Goal: Task Accomplishment & Management: Manage account settings

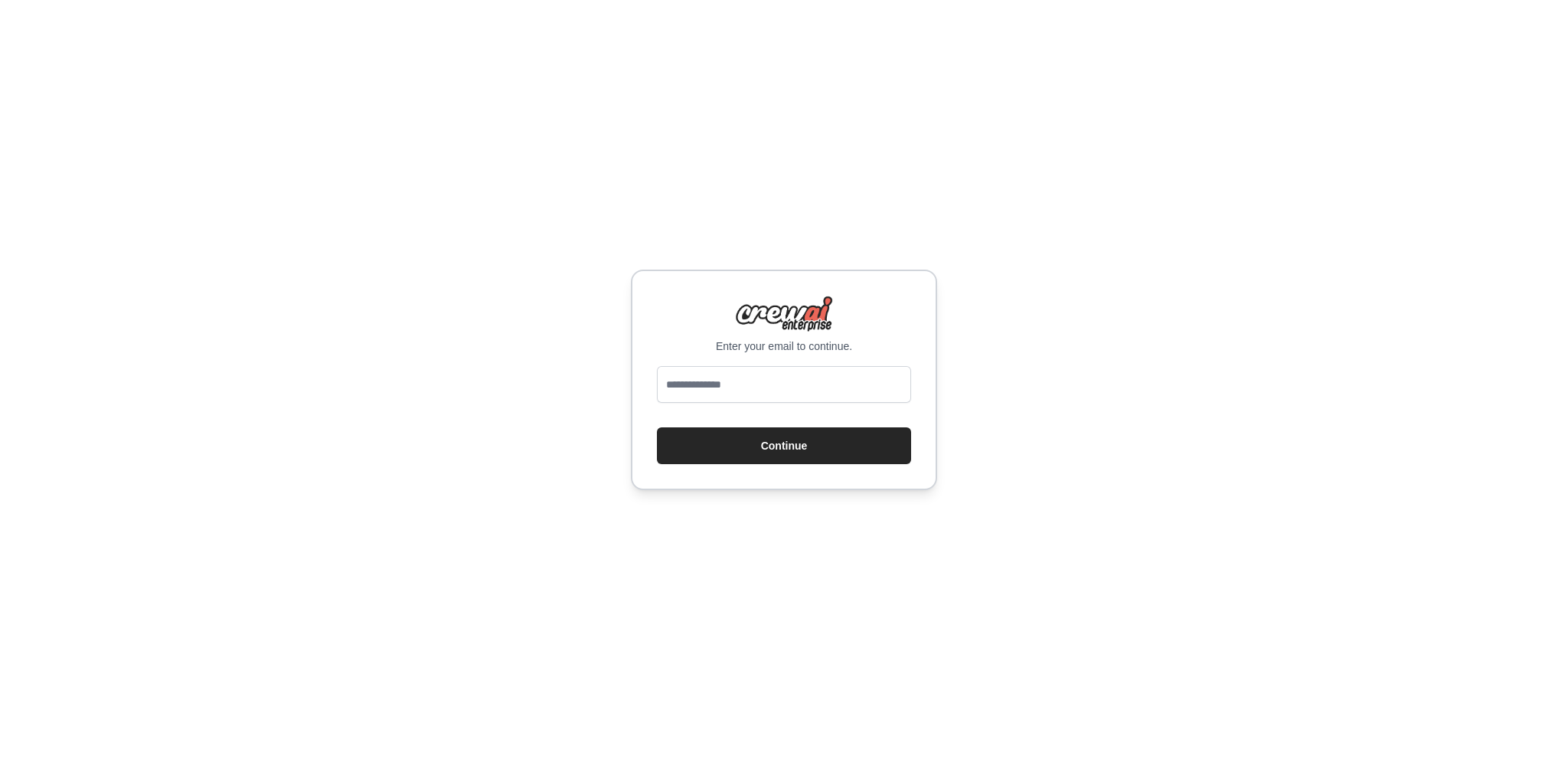
click at [754, 396] on input "email" at bounding box center [784, 385] width 254 height 37
click at [775, 371] on input "email" at bounding box center [784, 385] width 254 height 37
type input "**********"
click at [783, 452] on button "Continue" at bounding box center [784, 446] width 254 height 37
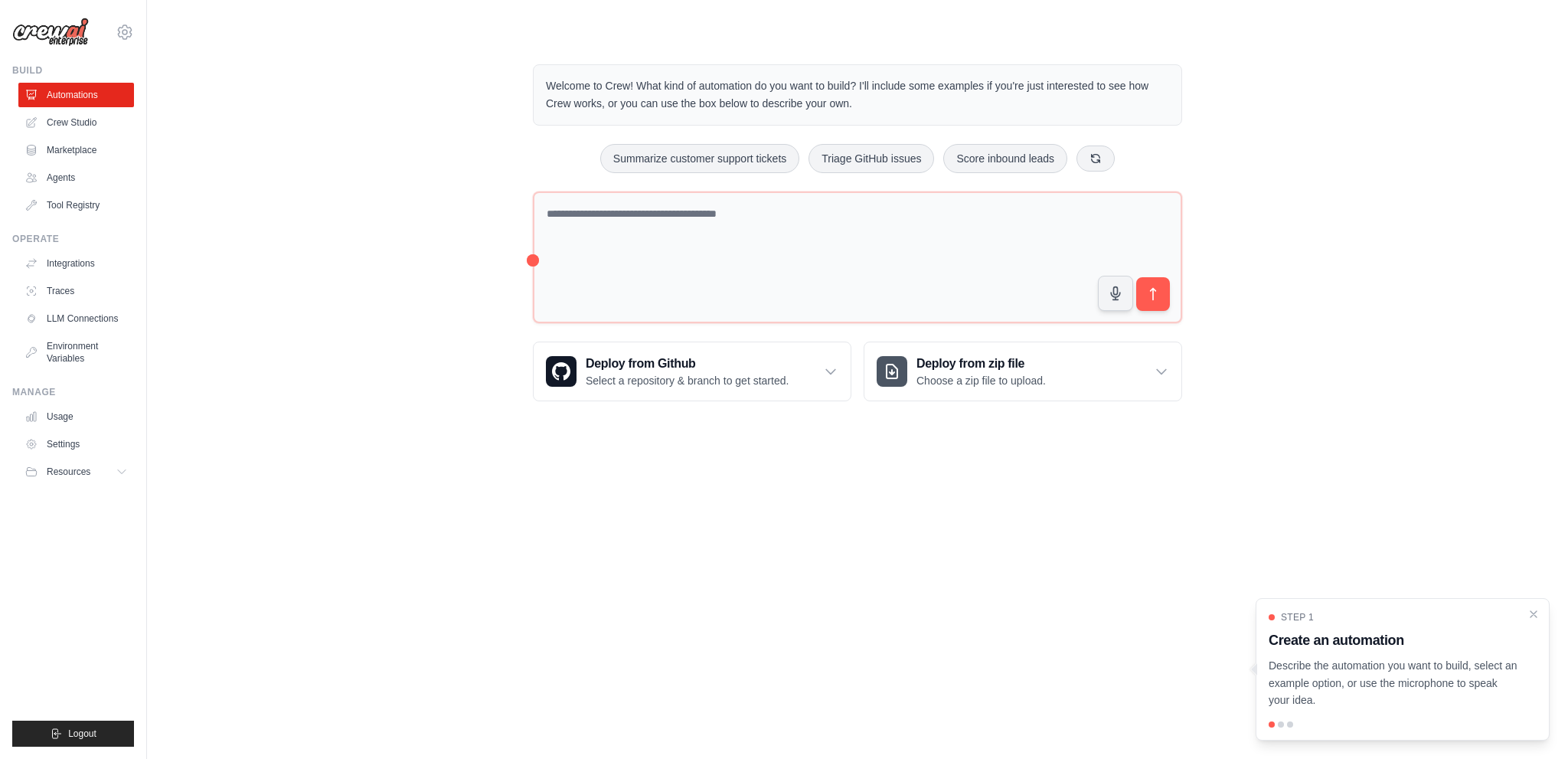
click at [306, 336] on div "Welcome to Crew! What kind of automation do you want to build? I'll include som…" at bounding box center [858, 233] width 1372 height 386
click at [1369, 673] on p "Describe the automation you want to build, select an example option, or use the…" at bounding box center [1393, 682] width 250 height 52
click at [1359, 632] on h3 "Create an automation" at bounding box center [1393, 640] width 250 height 22
click at [635, 559] on body "mentalia2web@gmail.com Settings Build Automations Crew Studio" at bounding box center [784, 380] width 1568 height 759
drag, startPoint x: 683, startPoint y: 70, endPoint x: 676, endPoint y: 97, distance: 27.9
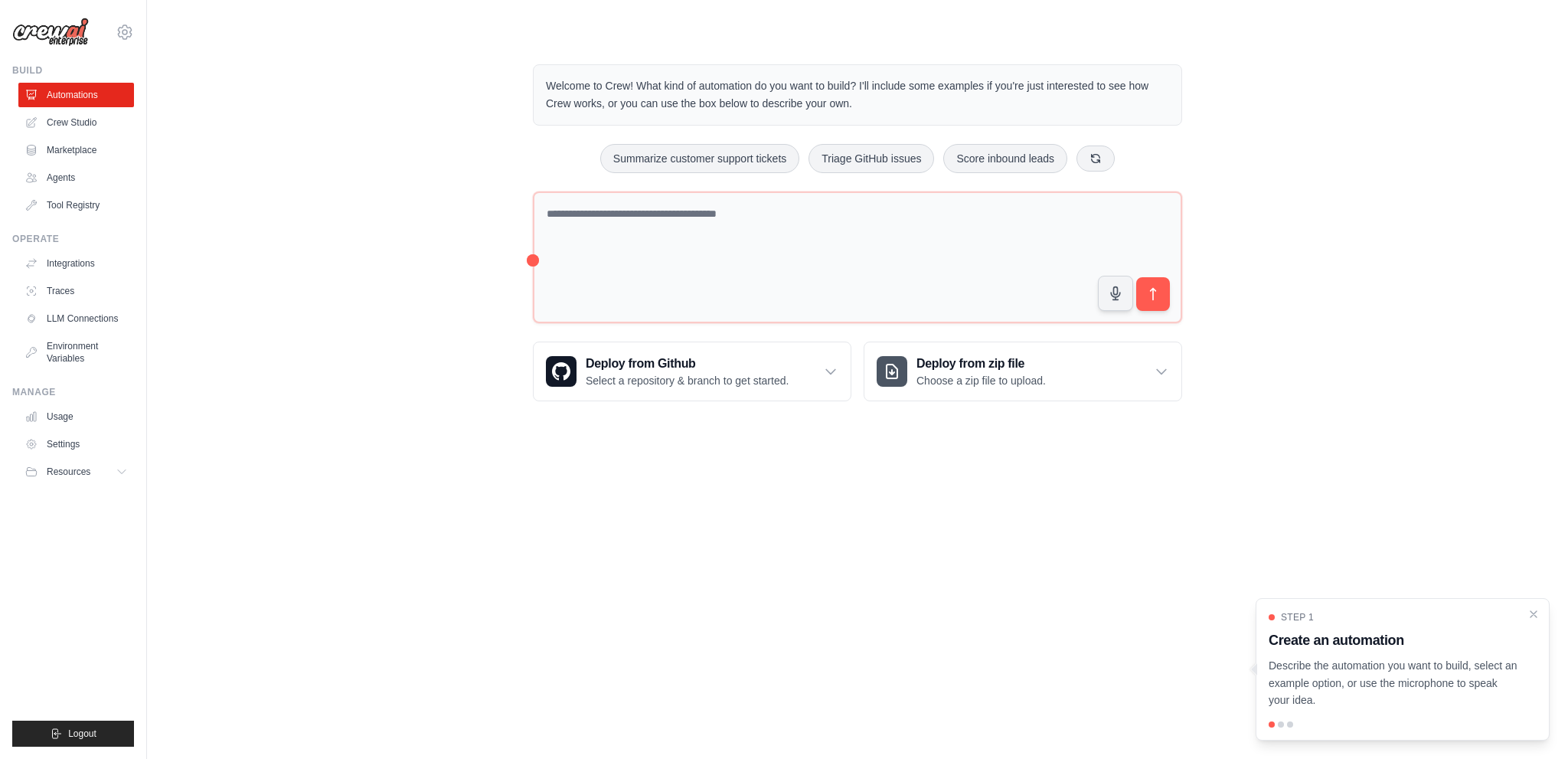
click at [683, 70] on div "Welcome to Crew! What kind of automation do you want to build? I'll include som…" at bounding box center [858, 94] width 649 height 61
click at [676, 97] on p "Welcome to Crew! What kind of automation do you want to build? I'll include som…" at bounding box center [857, 95] width 624 height 36
click at [69, 170] on link "Agents" at bounding box center [78, 178] width 116 height 25
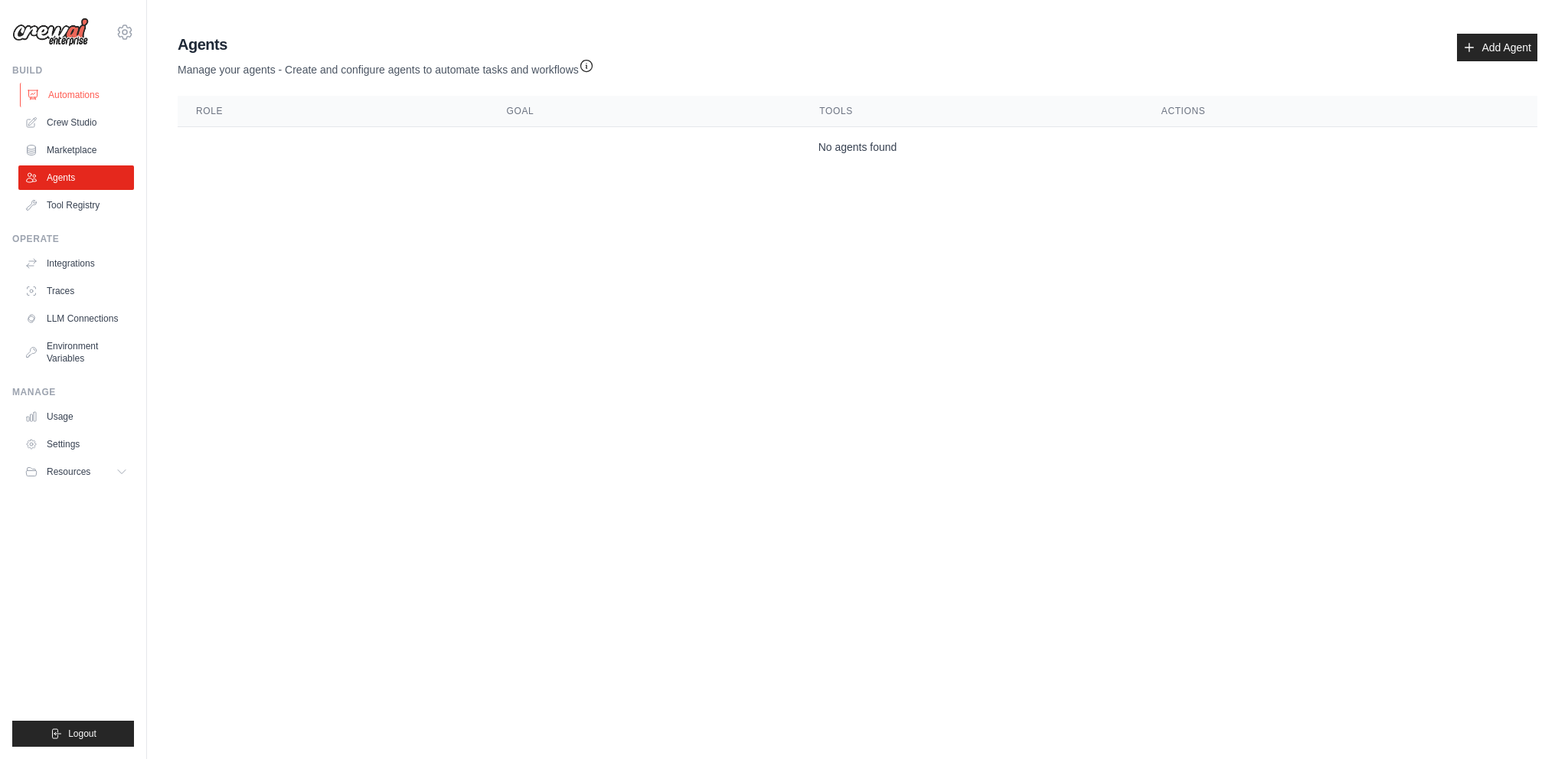
click at [89, 97] on link "Automations" at bounding box center [78, 95] width 116 height 25
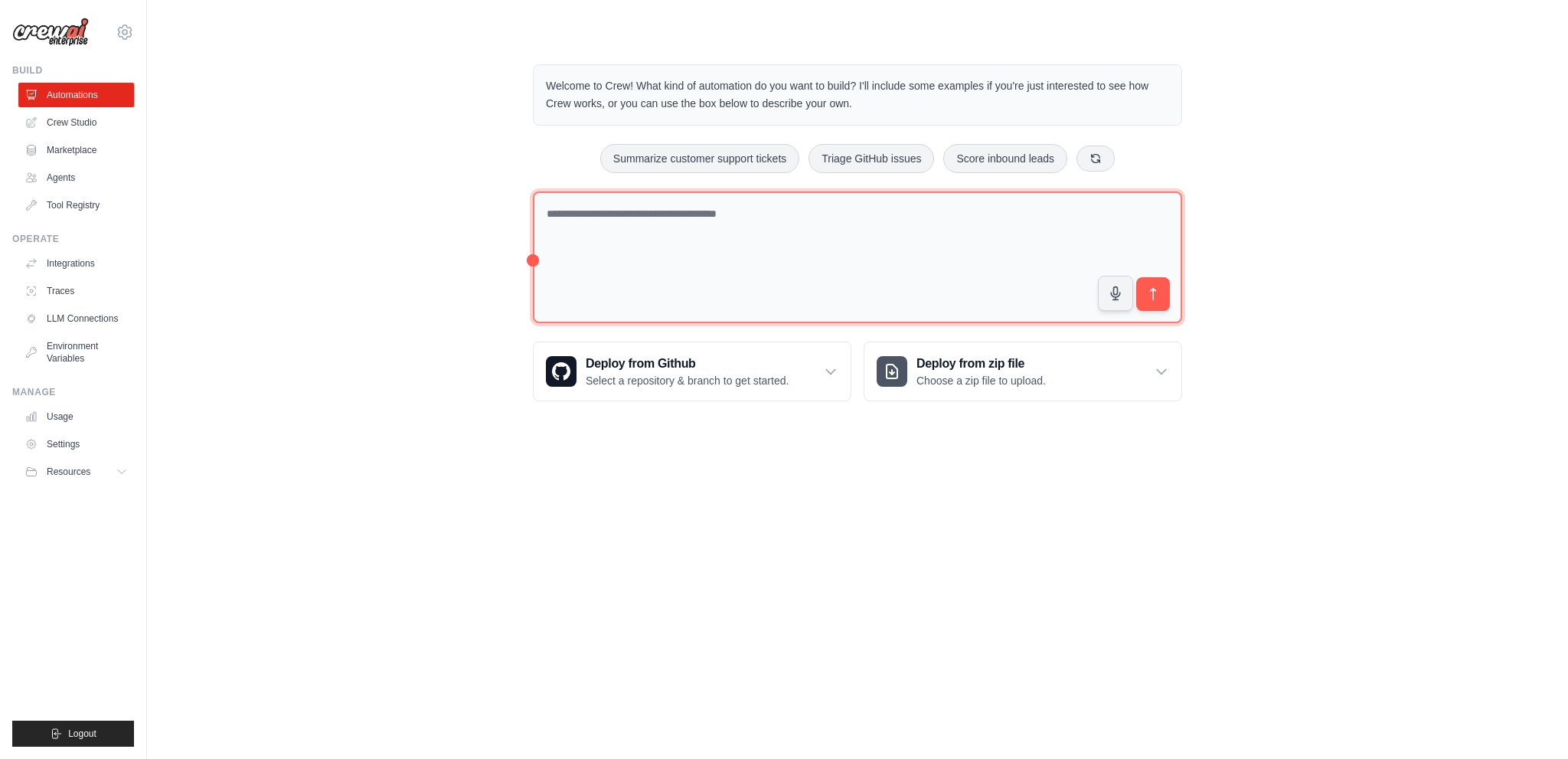
click at [641, 199] on textarea at bounding box center [858, 257] width 649 height 132
click at [640, 202] on textarea at bounding box center [858, 257] width 649 height 132
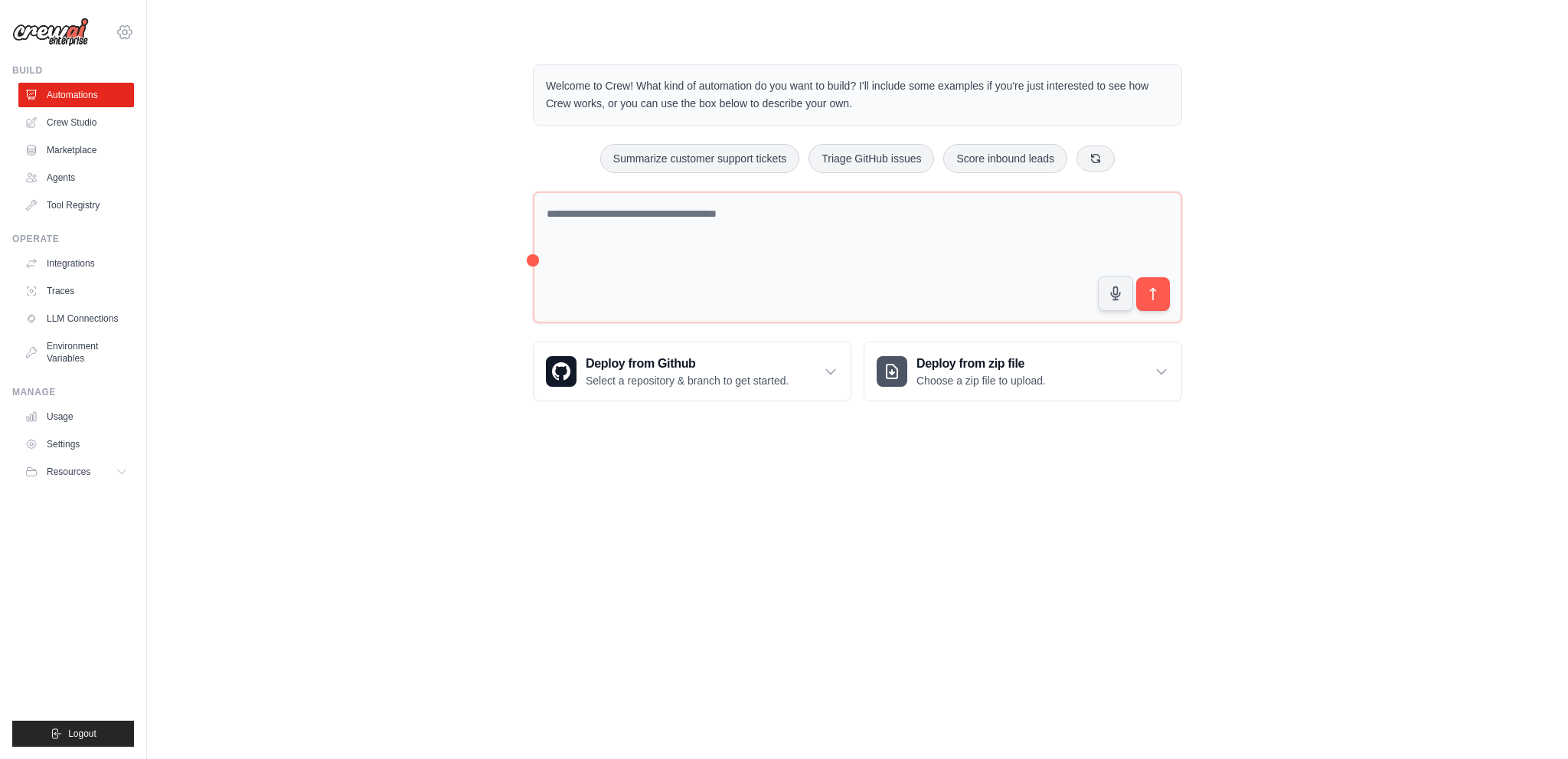
click at [131, 32] on icon at bounding box center [125, 32] width 14 height 13
click at [95, 102] on link "Settings" at bounding box center [124, 104] width 134 height 28
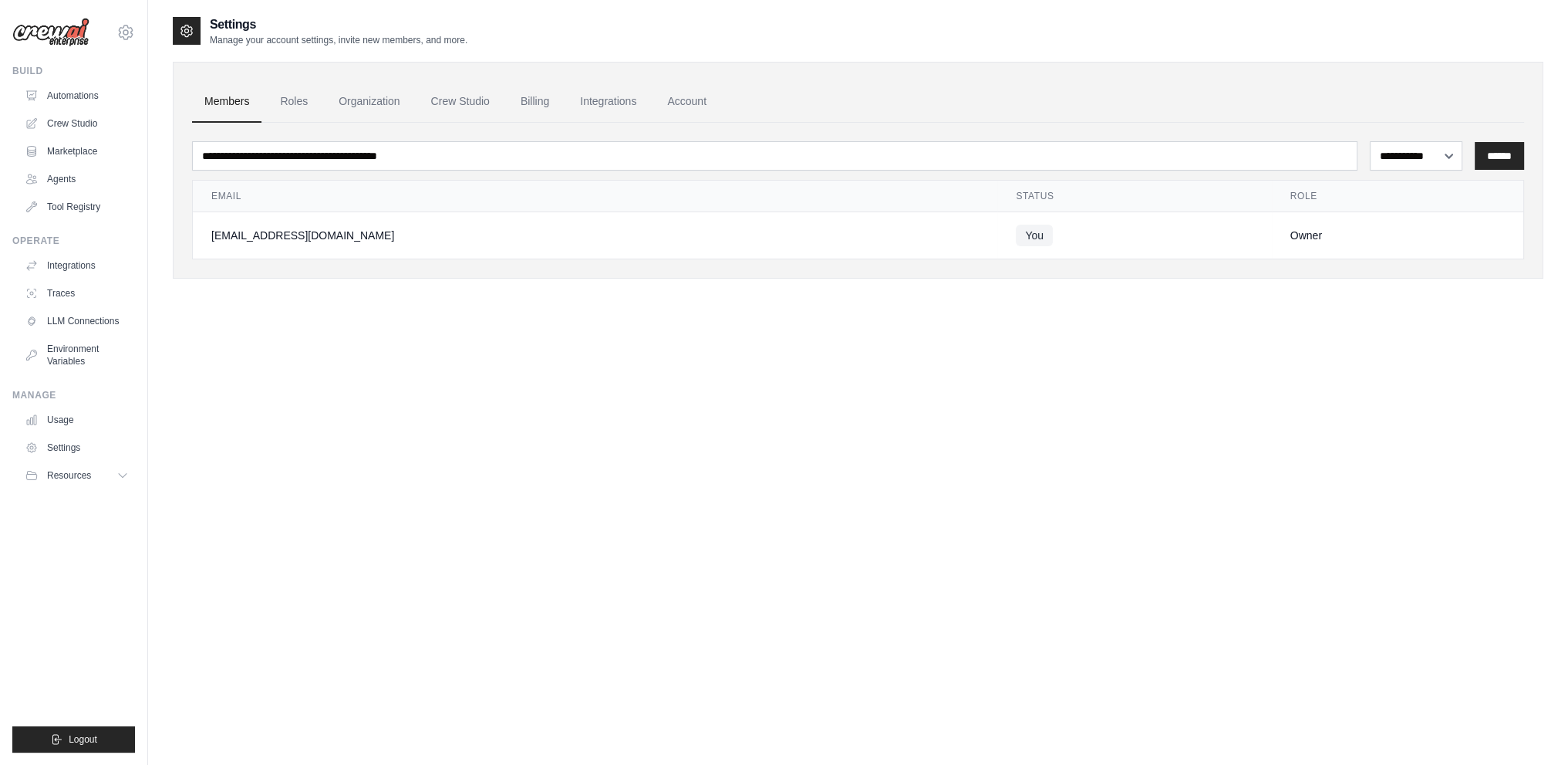
click at [402, 435] on div "**********" at bounding box center [858, 398] width 1371 height 765
click at [69, 739] on span "Logout" at bounding box center [83, 739] width 29 height 12
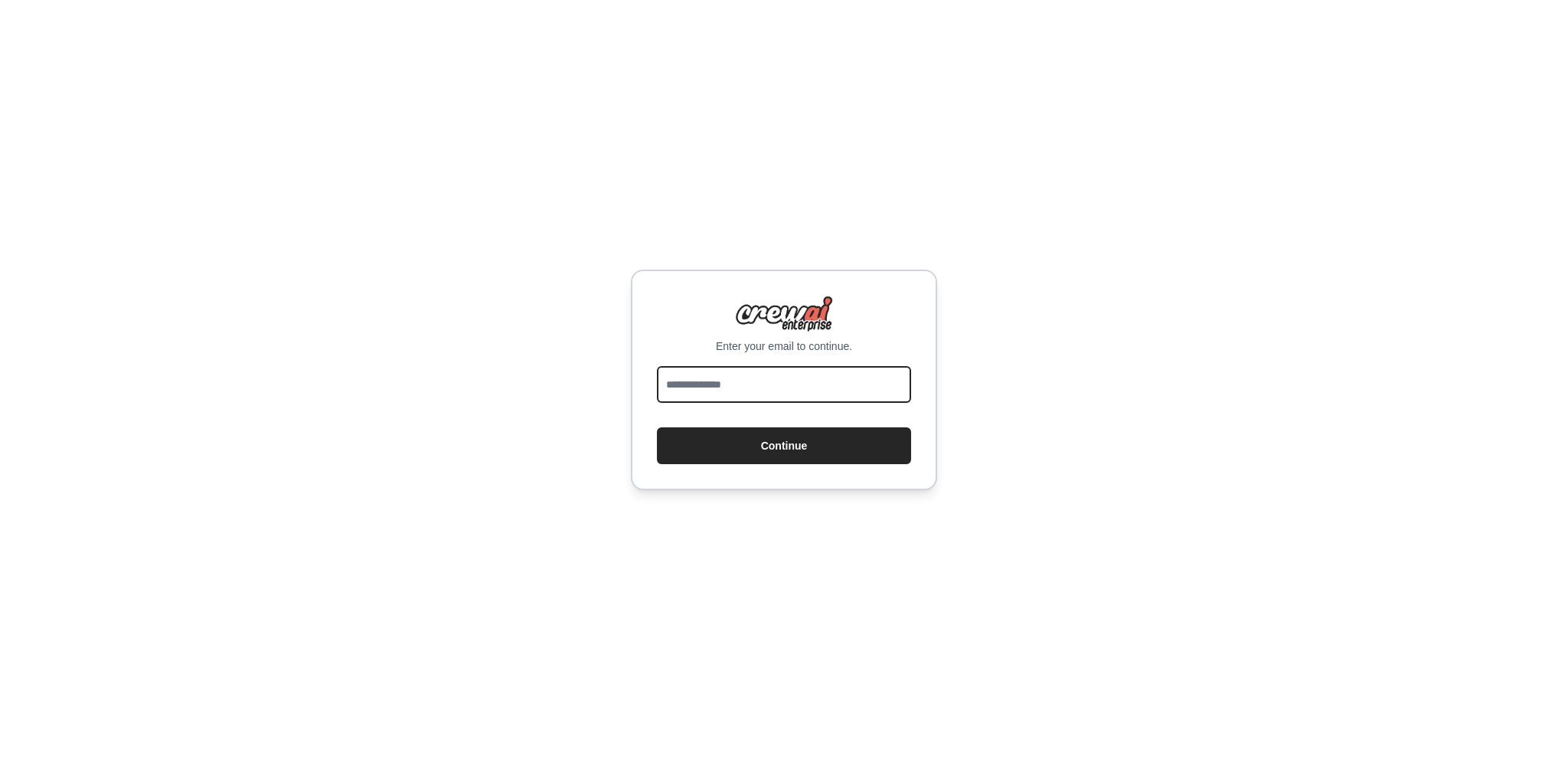
click at [767, 390] on input "email" at bounding box center [784, 385] width 254 height 37
click at [800, 391] on input "email" at bounding box center [784, 385] width 254 height 37
type input "**********"
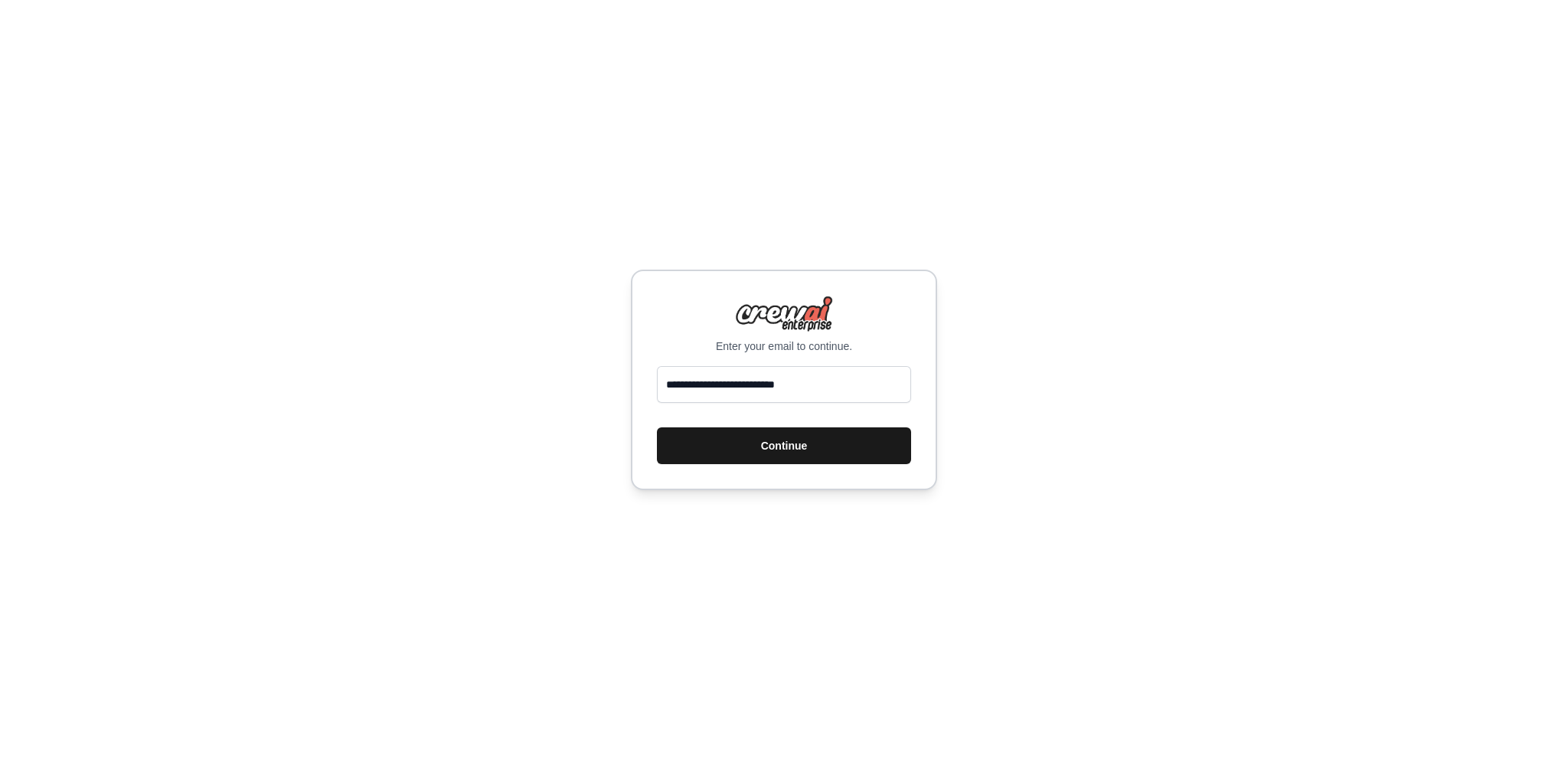
drag, startPoint x: 775, startPoint y: 449, endPoint x: 767, endPoint y: 427, distance: 23.4
click at [773, 437] on button "Continue" at bounding box center [784, 446] width 254 height 37
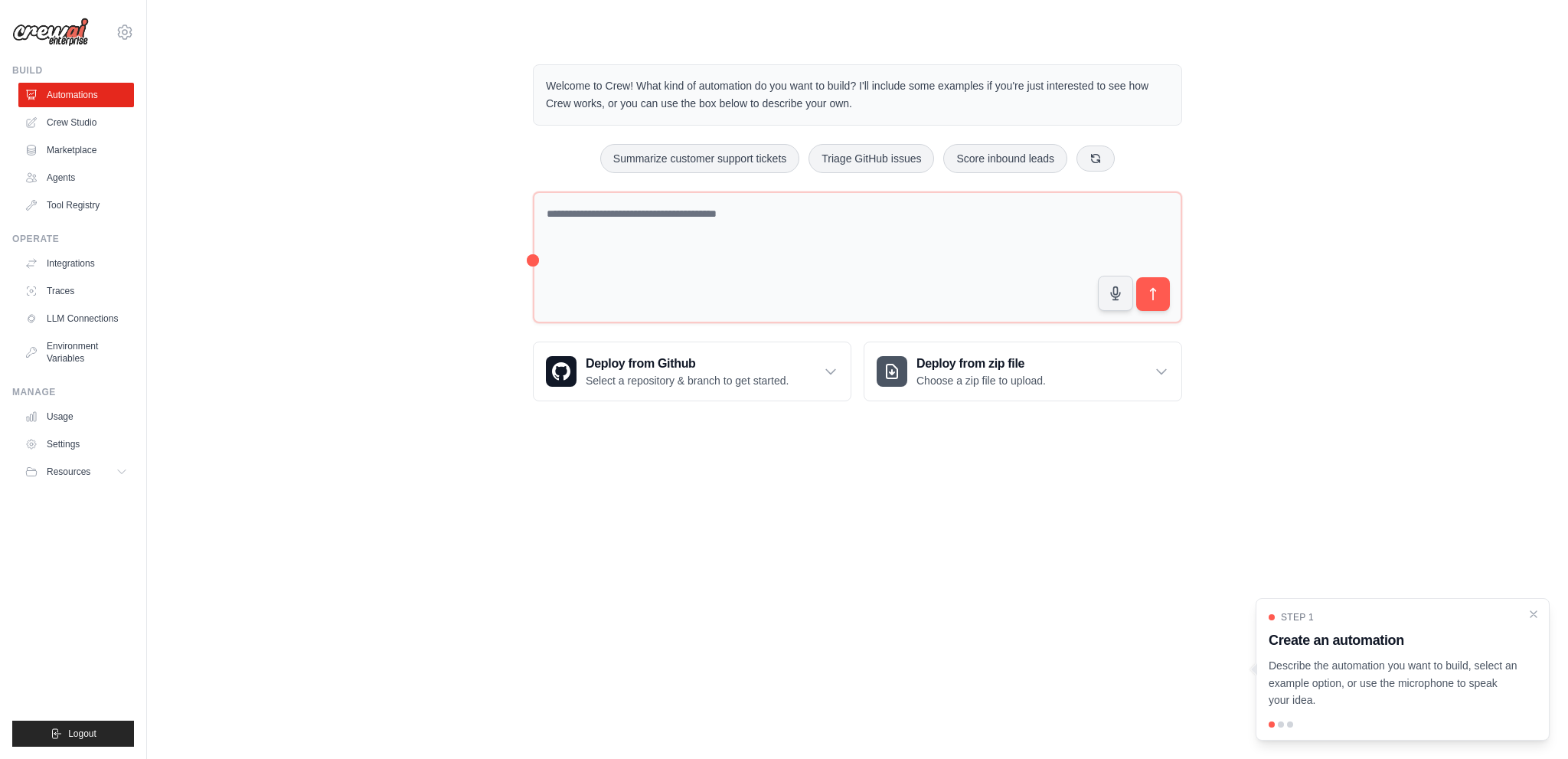
click at [243, 341] on div "Welcome to Crew! What kind of automation do you want to build? I'll include som…" at bounding box center [858, 233] width 1372 height 386
click at [104, 432] on link "Settings" at bounding box center [78, 444] width 116 height 25
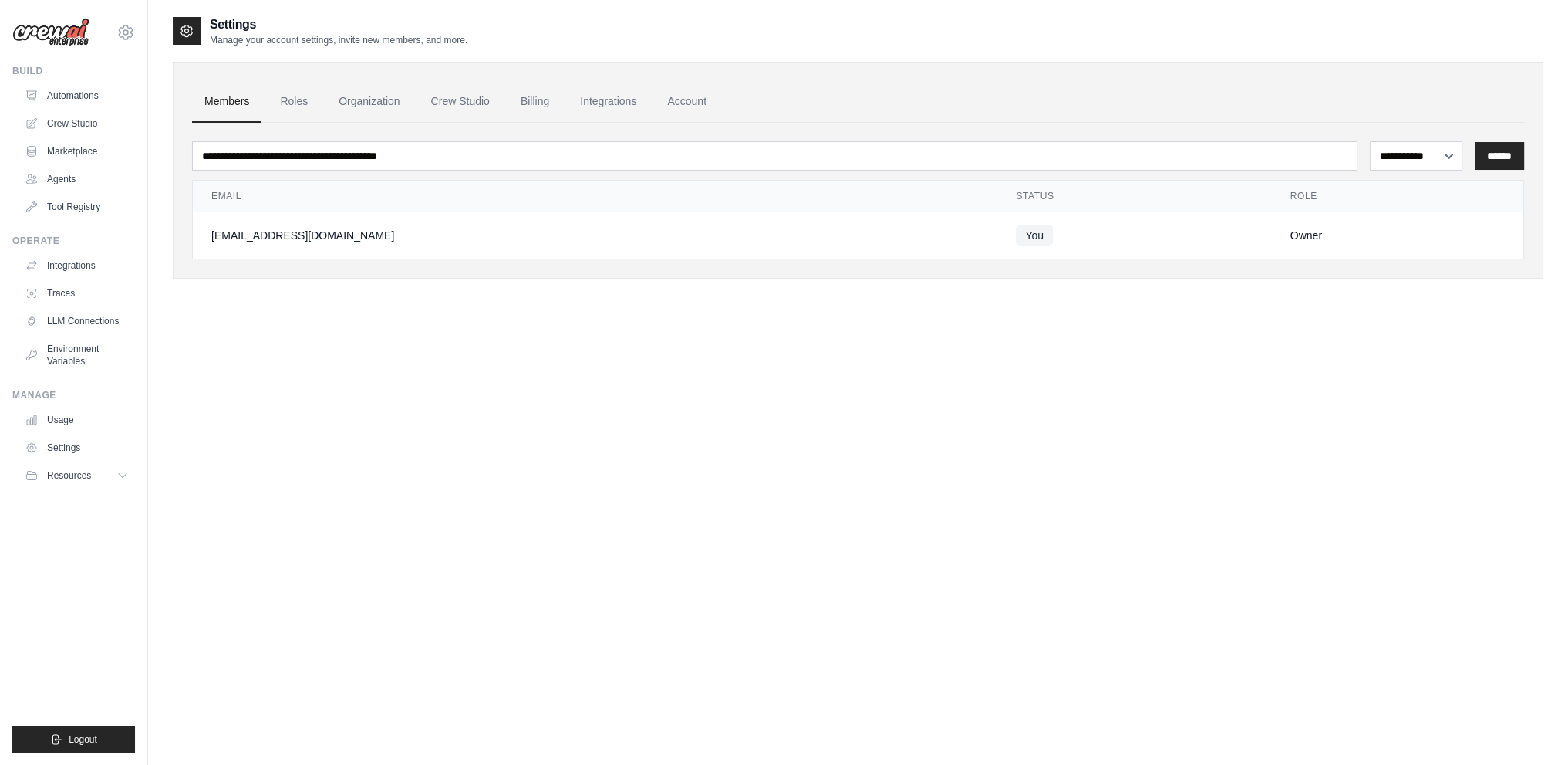
click at [1215, 226] on td "You" at bounding box center [1134, 235] width 274 height 47
click at [253, 419] on div "**********" at bounding box center [858, 398] width 1371 height 765
click at [120, 38] on icon at bounding box center [126, 33] width 19 height 19
click at [102, 95] on link "Settings" at bounding box center [125, 104] width 135 height 28
click at [89, 733] on span "Logout" at bounding box center [83, 739] width 29 height 12
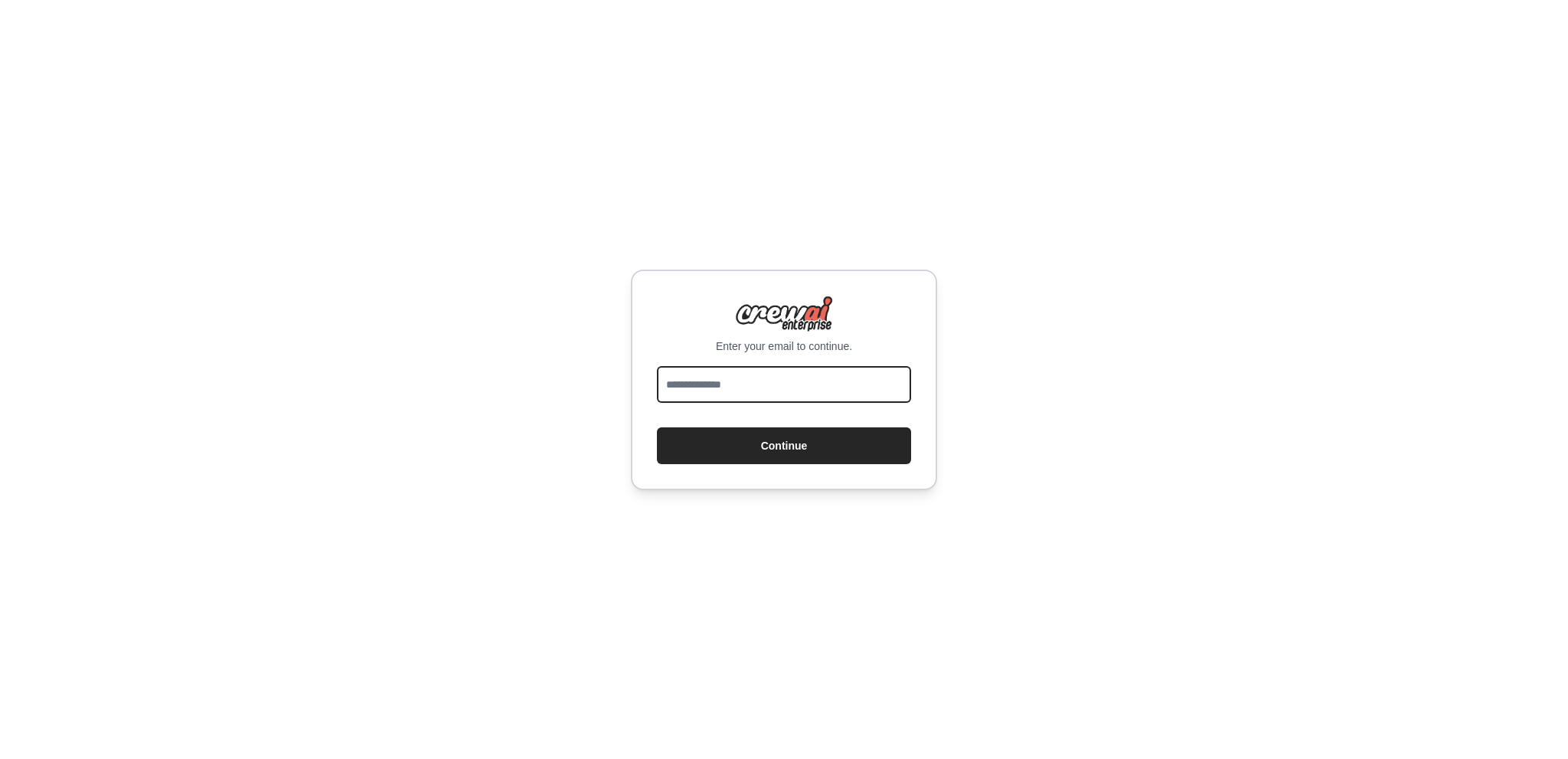
click at [770, 388] on input "email" at bounding box center [784, 385] width 254 height 37
type input "**********"
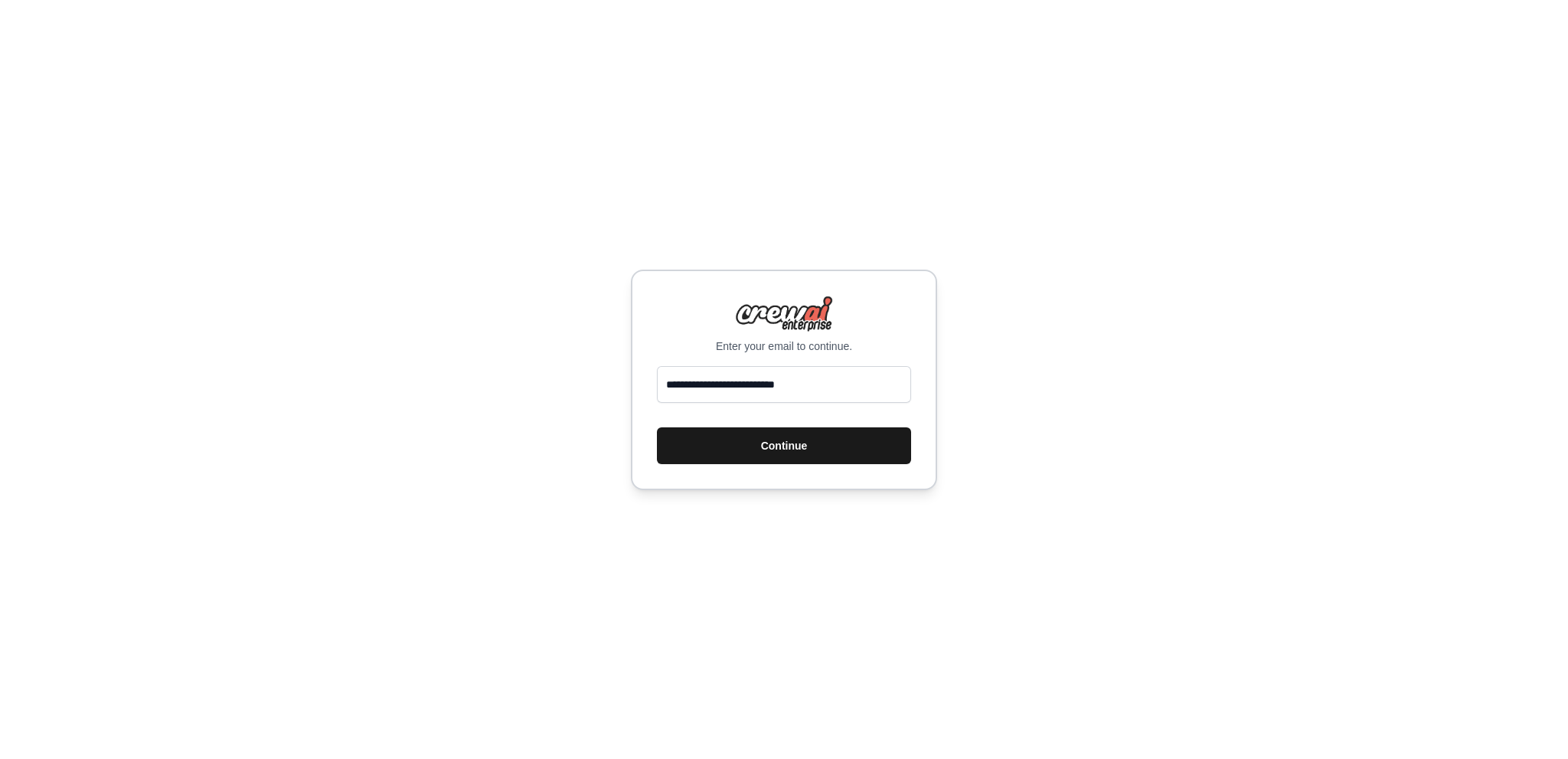
click at [784, 448] on button "Continue" at bounding box center [784, 446] width 254 height 37
